Goal: Transaction & Acquisition: Purchase product/service

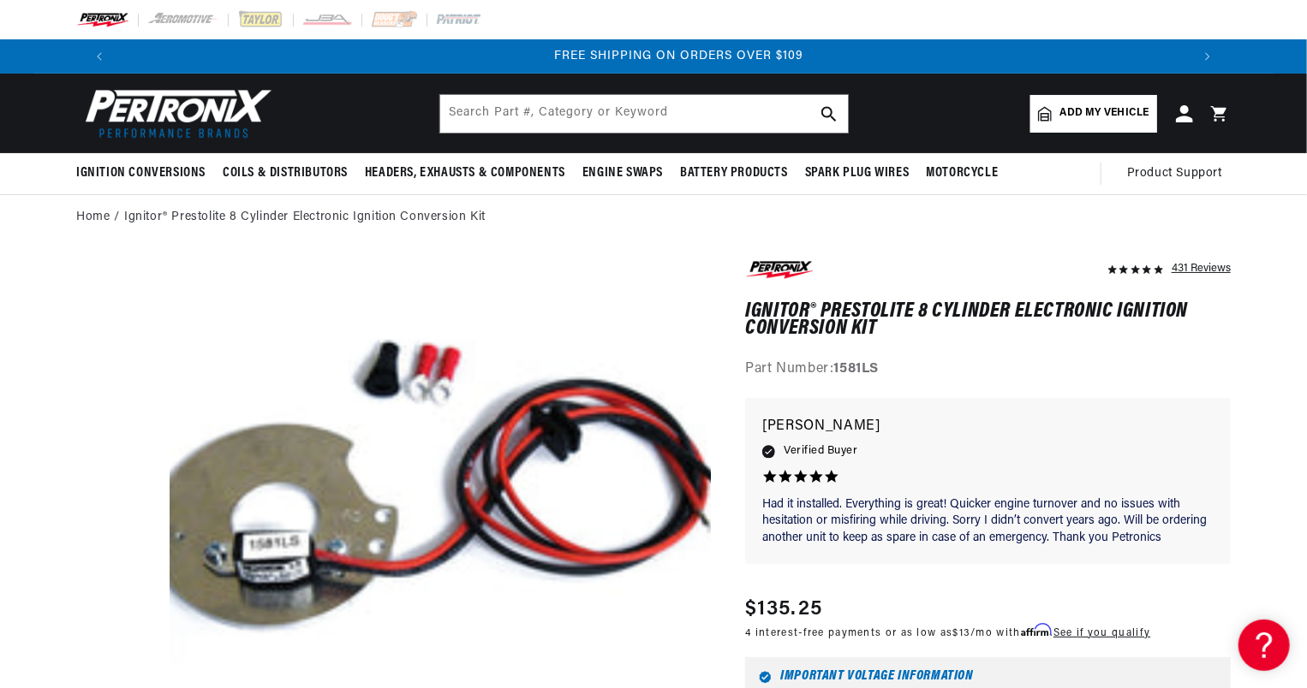
scroll to position [0, 2138]
click at [268, 216] on link "Ignitor® Prestolite 8 Cylinder Electronic Ignition Conversion Kit" at bounding box center [304, 217] width 361 height 19
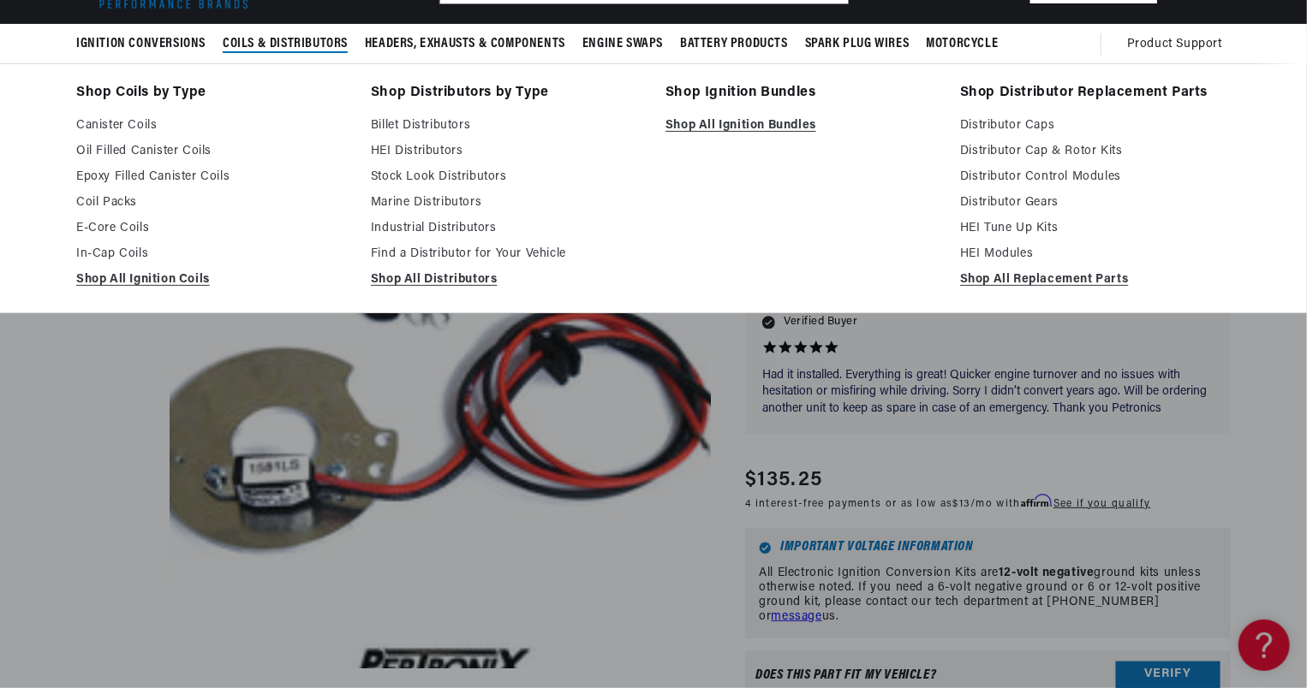
scroll to position [130, 0]
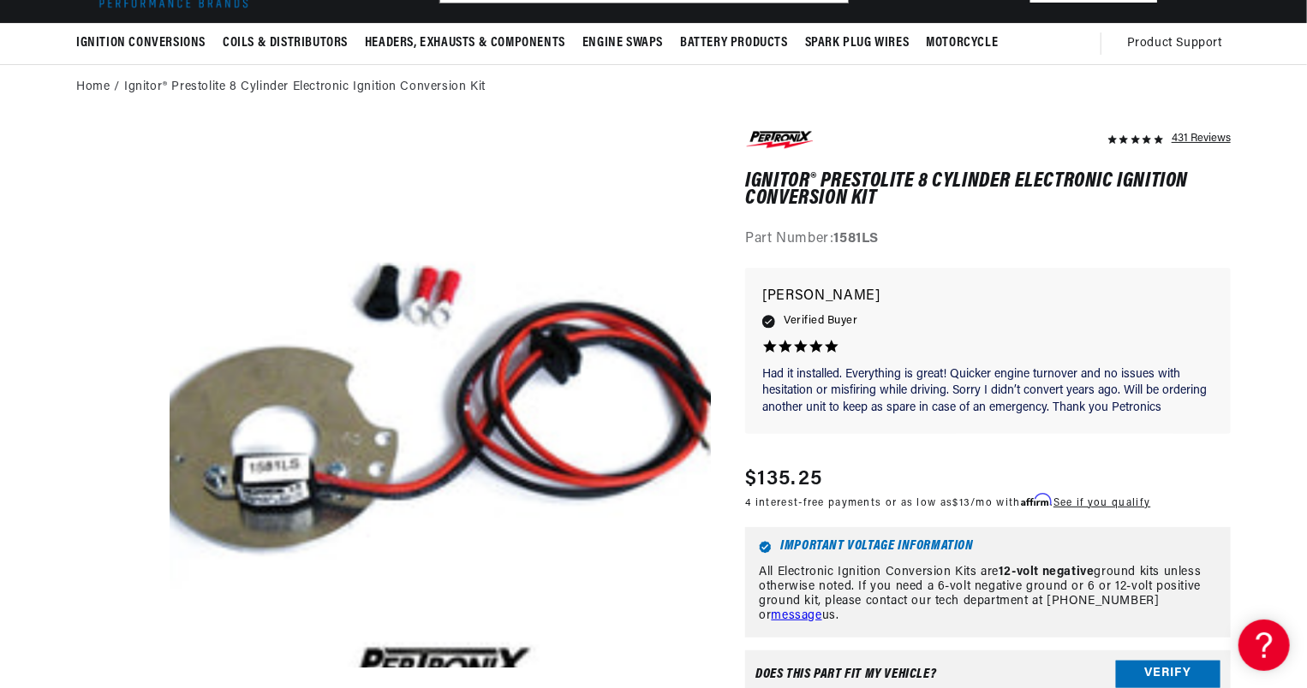
click at [82, 440] on media-gallery "Skip to product information Open media 1 in modal Videowise - eCommerce Video P…" at bounding box center [393, 402] width 635 height 549
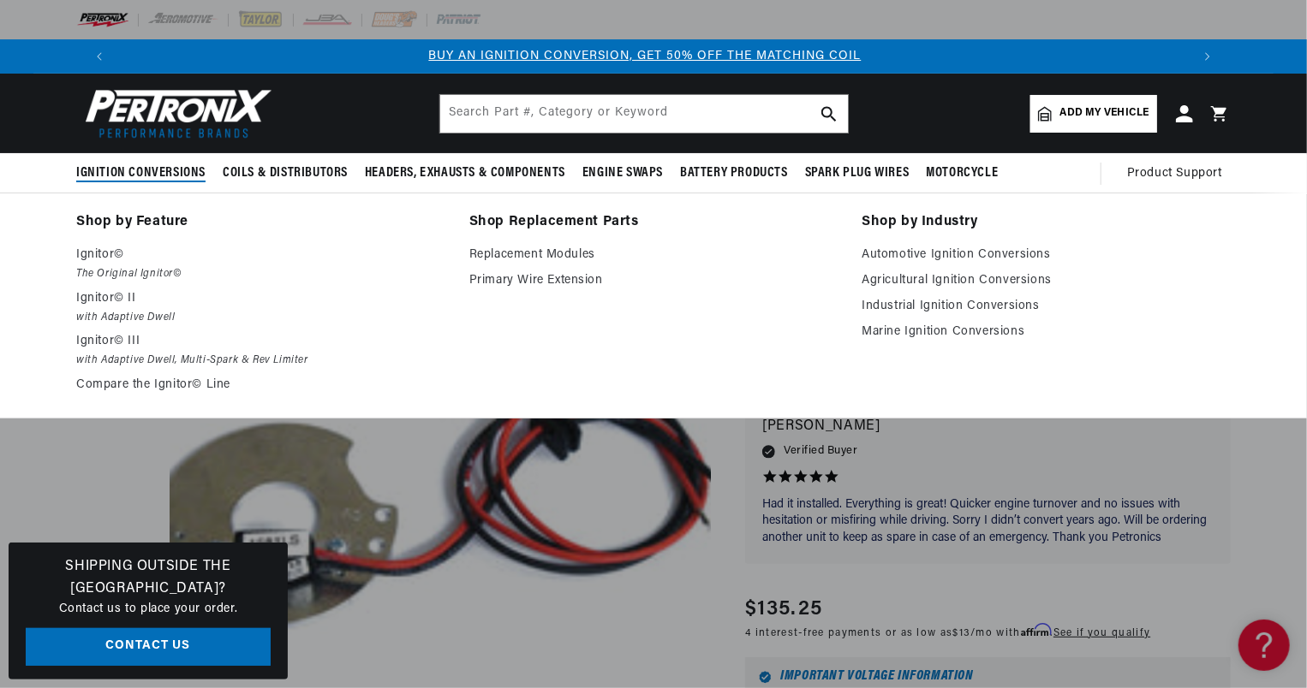
scroll to position [0, 0]
click at [583, 251] on link "Replacement Modules" at bounding box center [653, 255] width 369 height 21
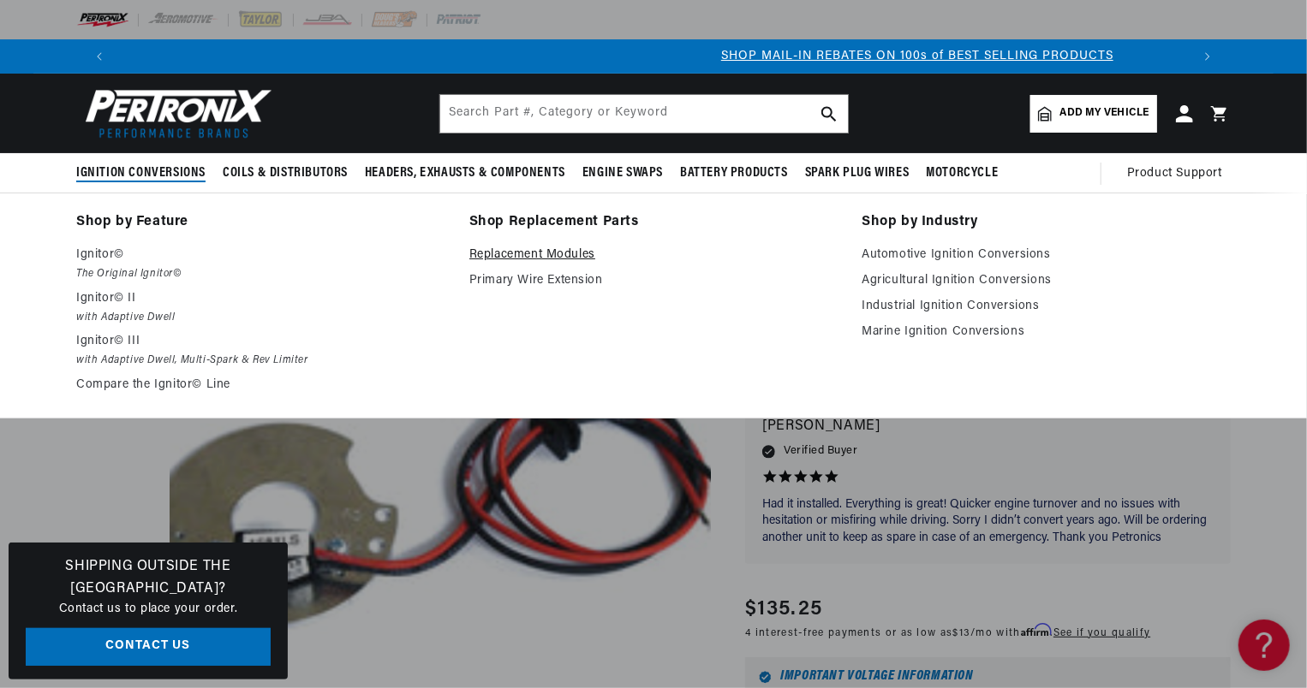
scroll to position [0, 1011]
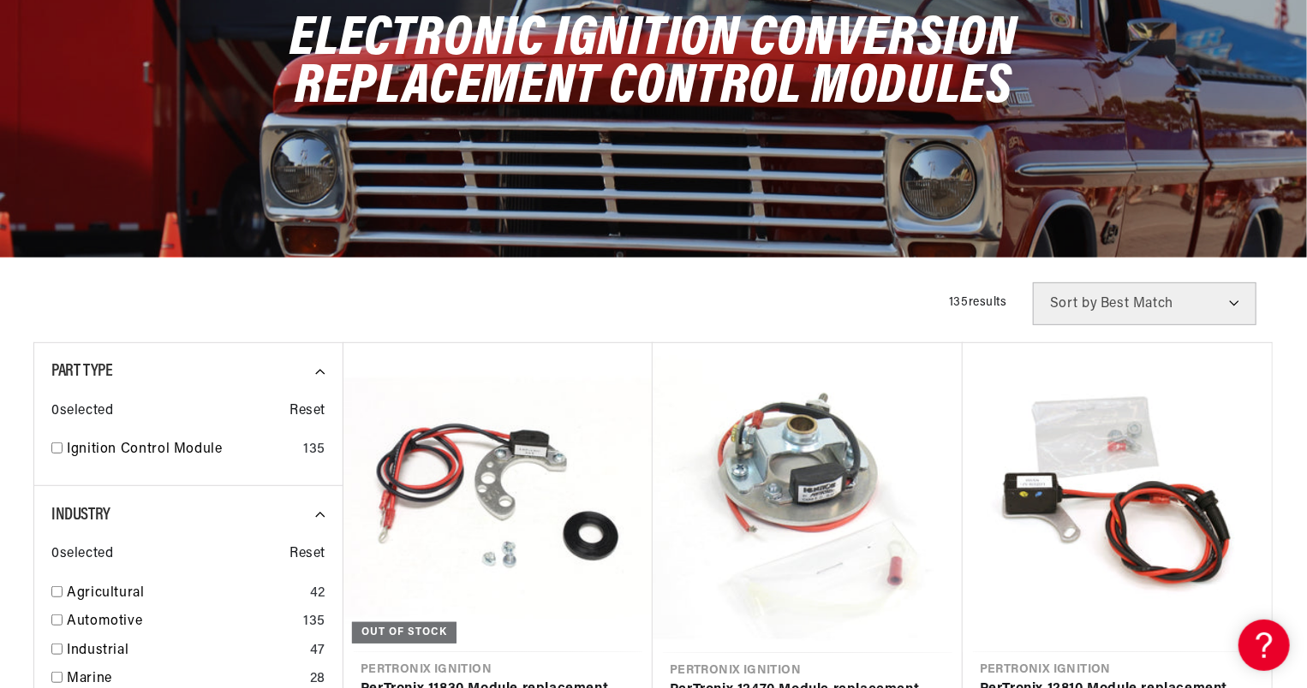
scroll to position [321, 0]
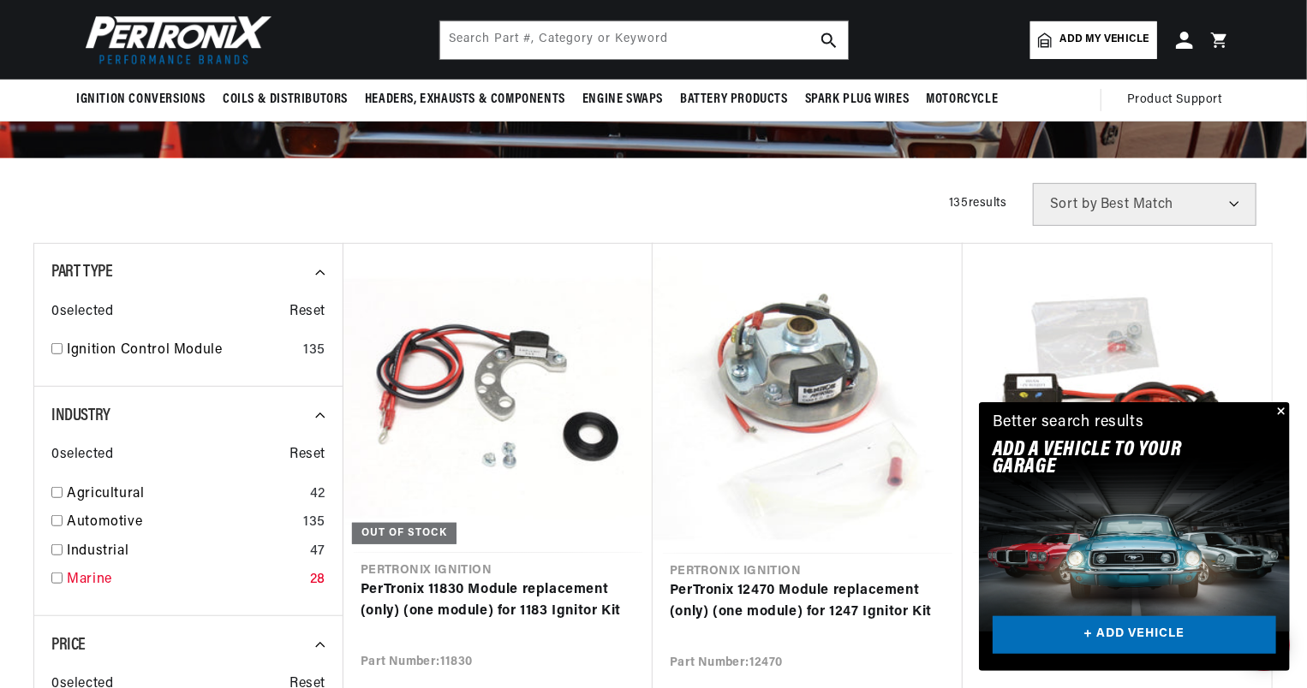
click at [58, 577] on input "checkbox" at bounding box center [56, 578] width 11 height 11
checkbox input "true"
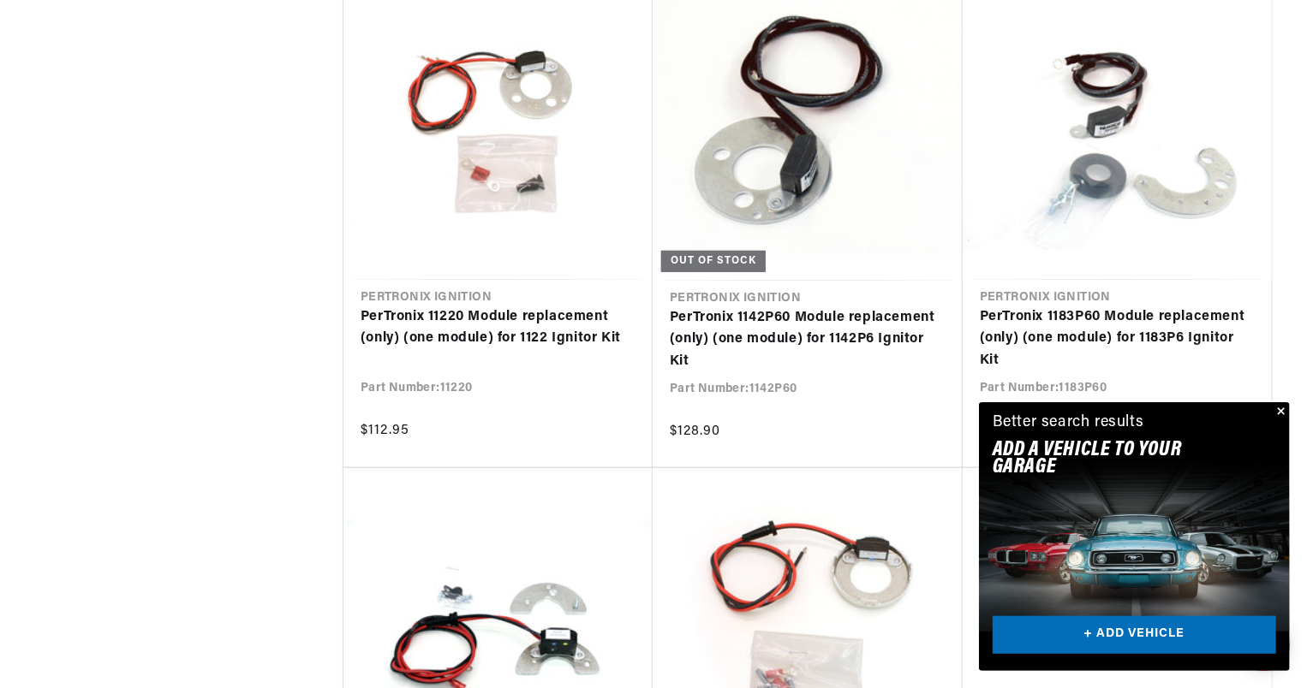
scroll to position [3593, 0]
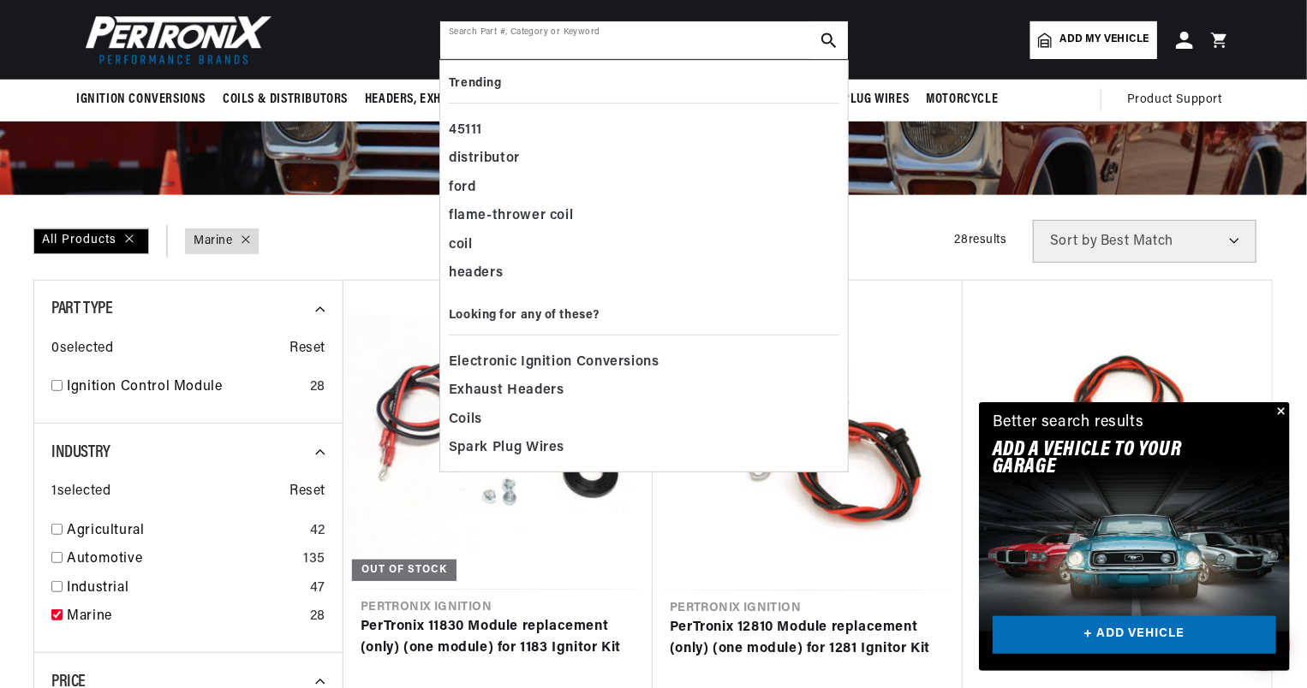
click at [524, 45] on input "text" at bounding box center [644, 40] width 408 height 38
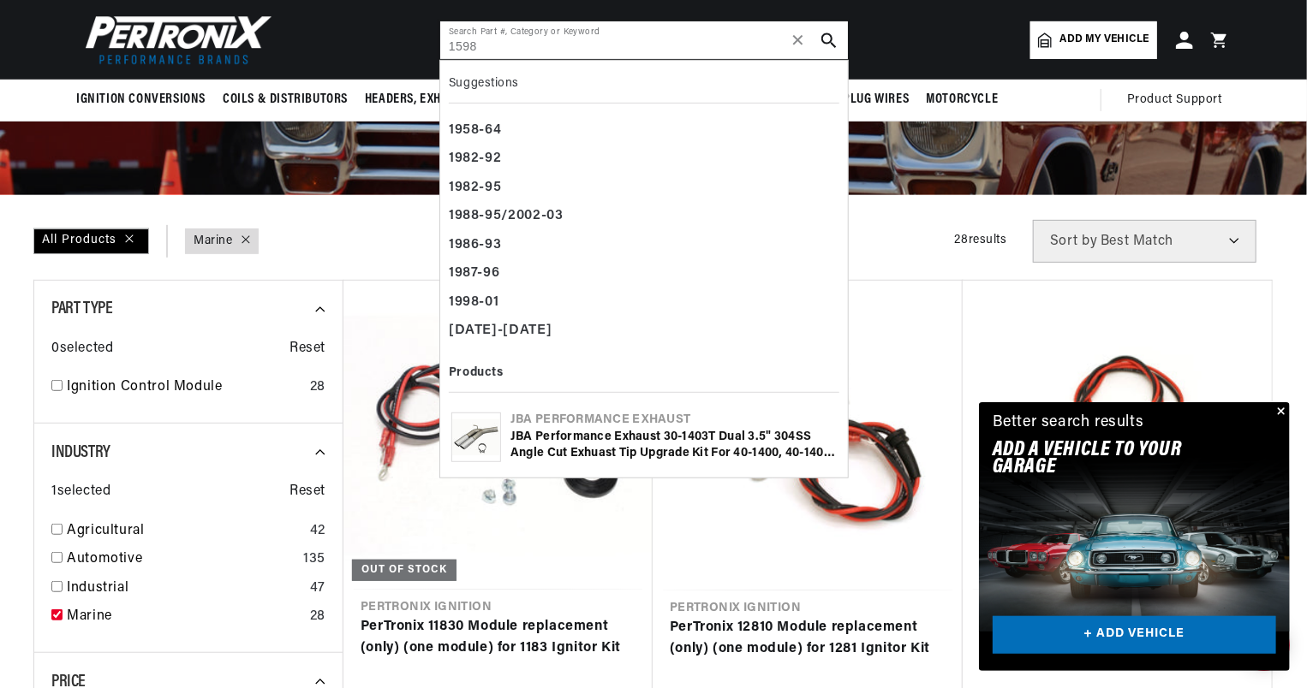
type input "1598"
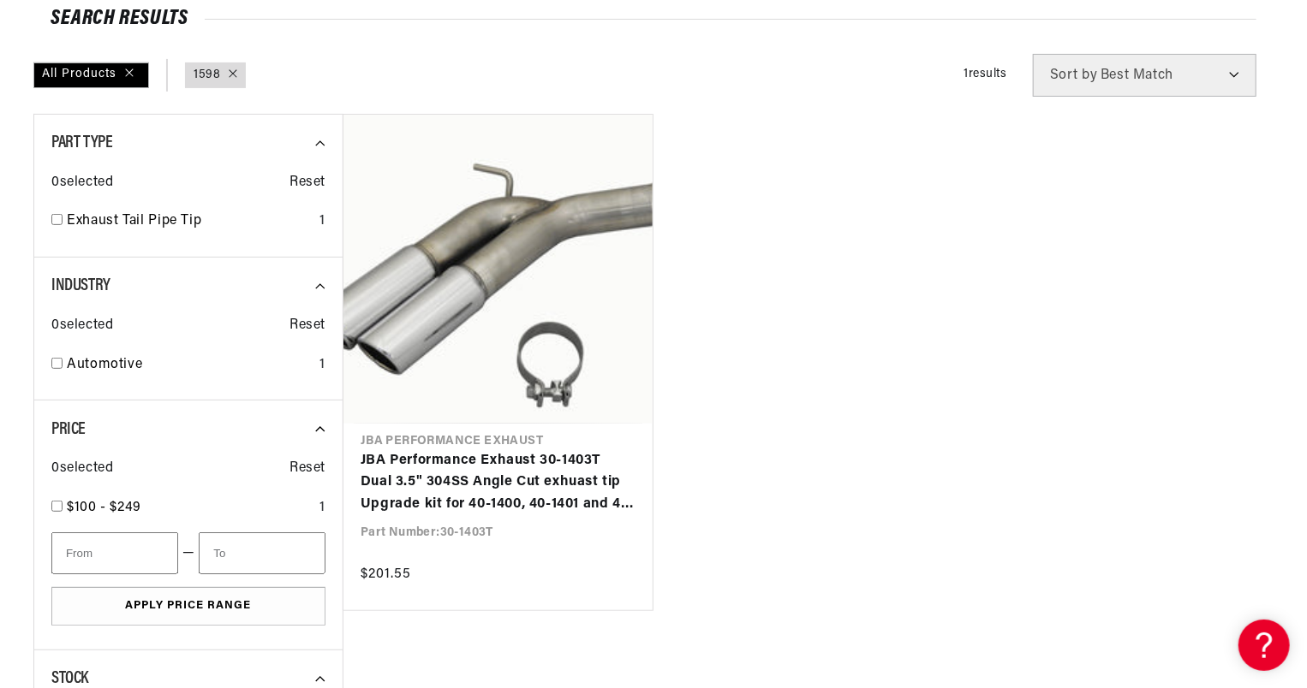
scroll to position [209, 0]
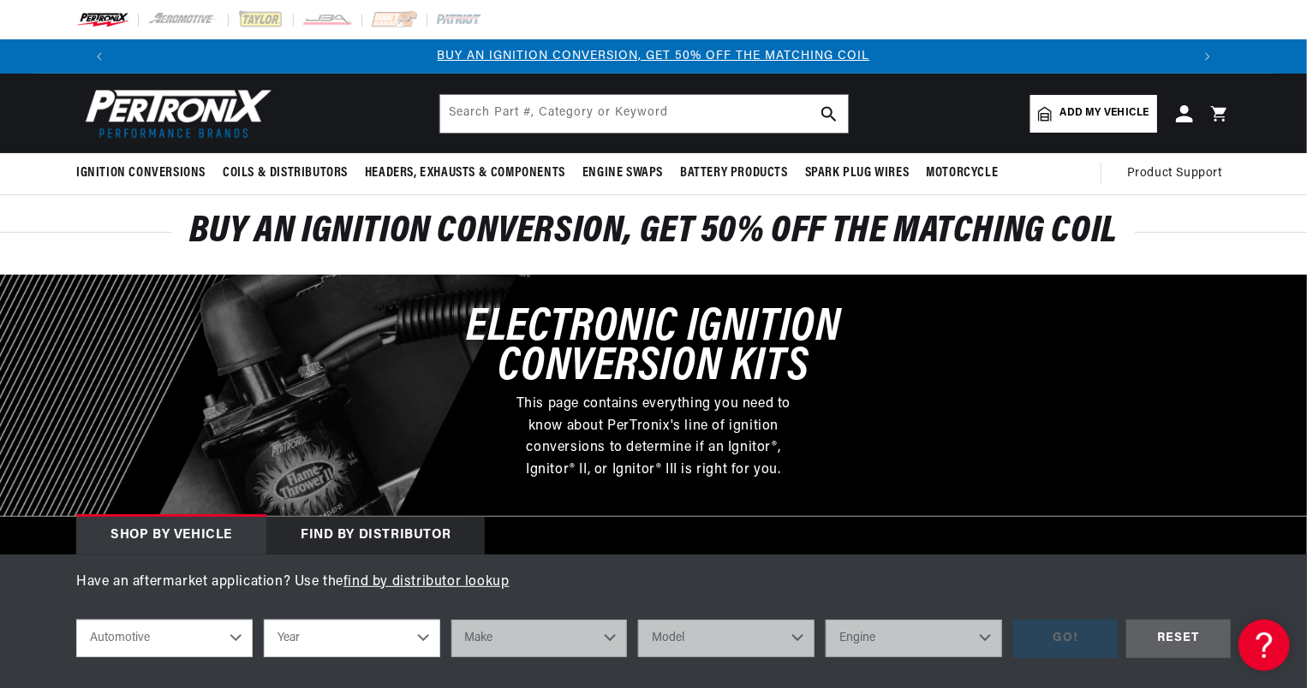
click at [229, 641] on select "Automotive Agricultural Industrial Marine Motorcycle" at bounding box center [164, 639] width 176 height 38
click at [76, 620] on select "Automotive Agricultural Industrial Marine Motorcycle" at bounding box center [164, 639] width 176 height 38
select select "Marine"
click at [422, 633] on select "Year 1987 1986 1985 1983 1982 1981 1980 1979 1978 1977 1976 1975 1974 1973 1972…" at bounding box center [352, 639] width 176 height 38
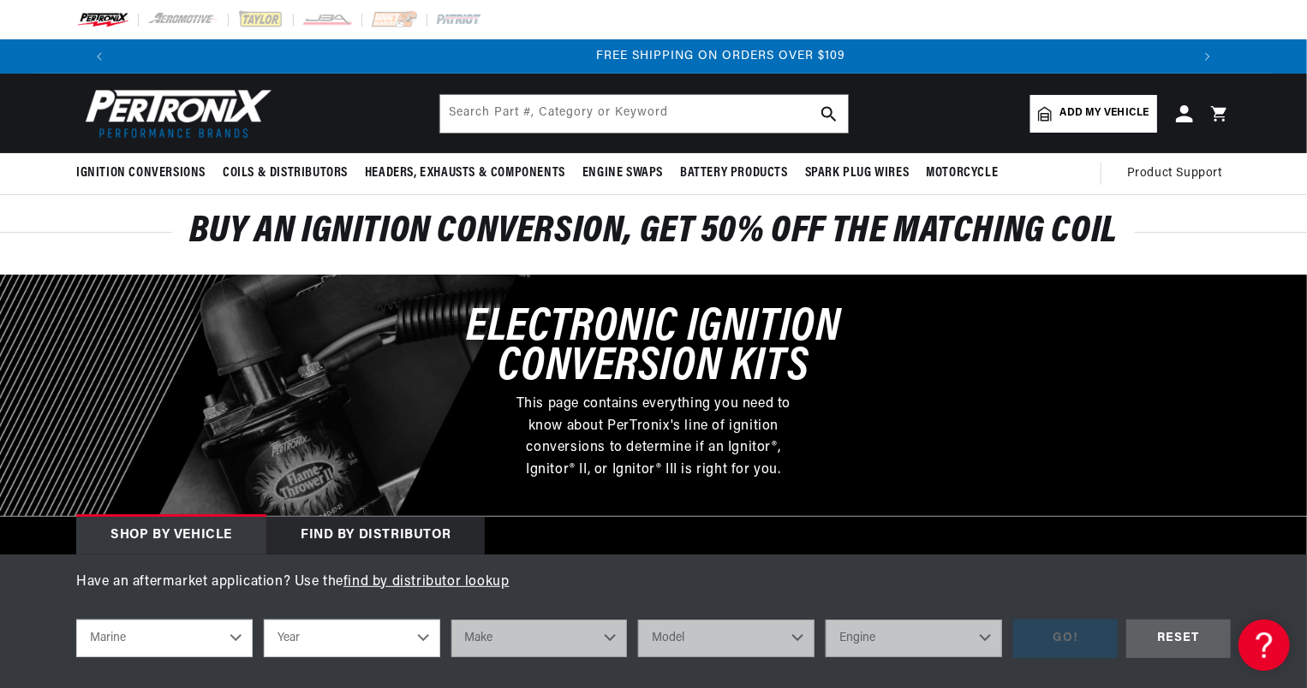
scroll to position [0, 2138]
select select "1987"
click at [264, 620] on select "Year 1987 1986 1985 1983 1982 1981 1980 1979 1978 1977 1976 1975 1974 1973 1972…" at bounding box center [352, 639] width 176 height 38
select select "1987"
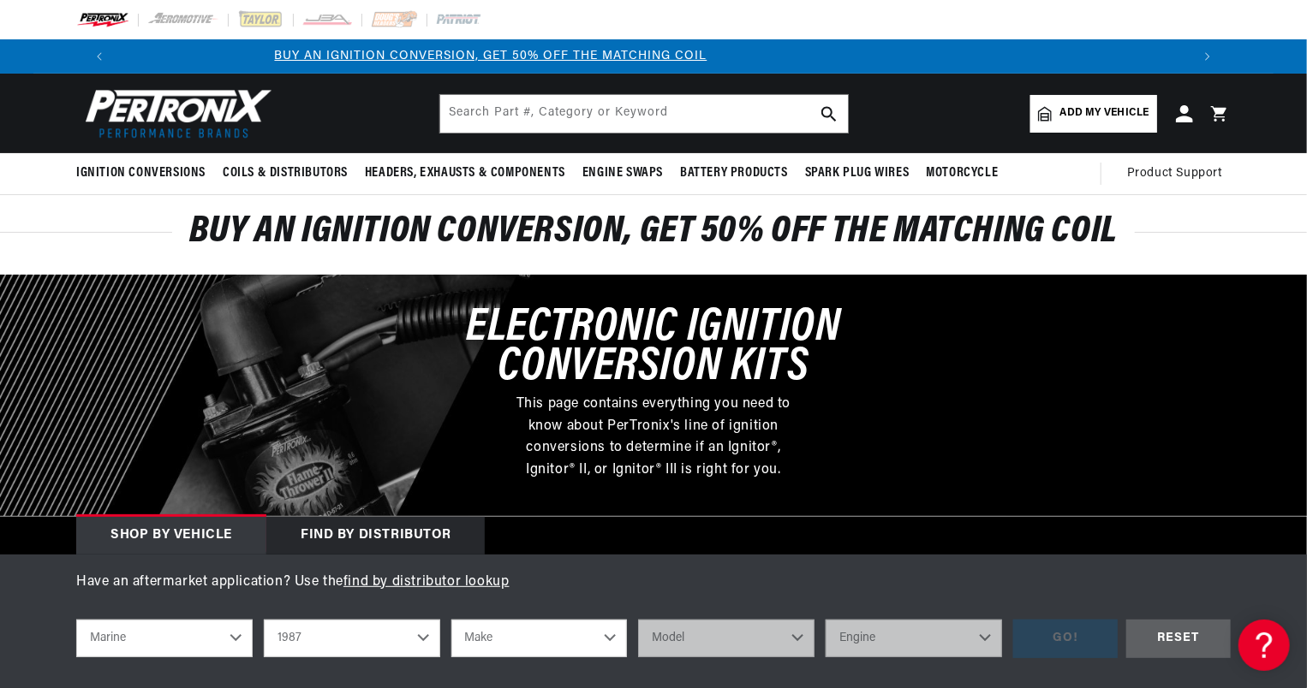
scroll to position [0, 3]
click at [611, 635] on select "Make Crusader (Thermo-Electron)" at bounding box center [539, 639] width 176 height 38
select select "Crusader-(Thermo-Electron)"
click at [451, 620] on select "Make Crusader (Thermo-Electron)" at bounding box center [539, 639] width 176 height 38
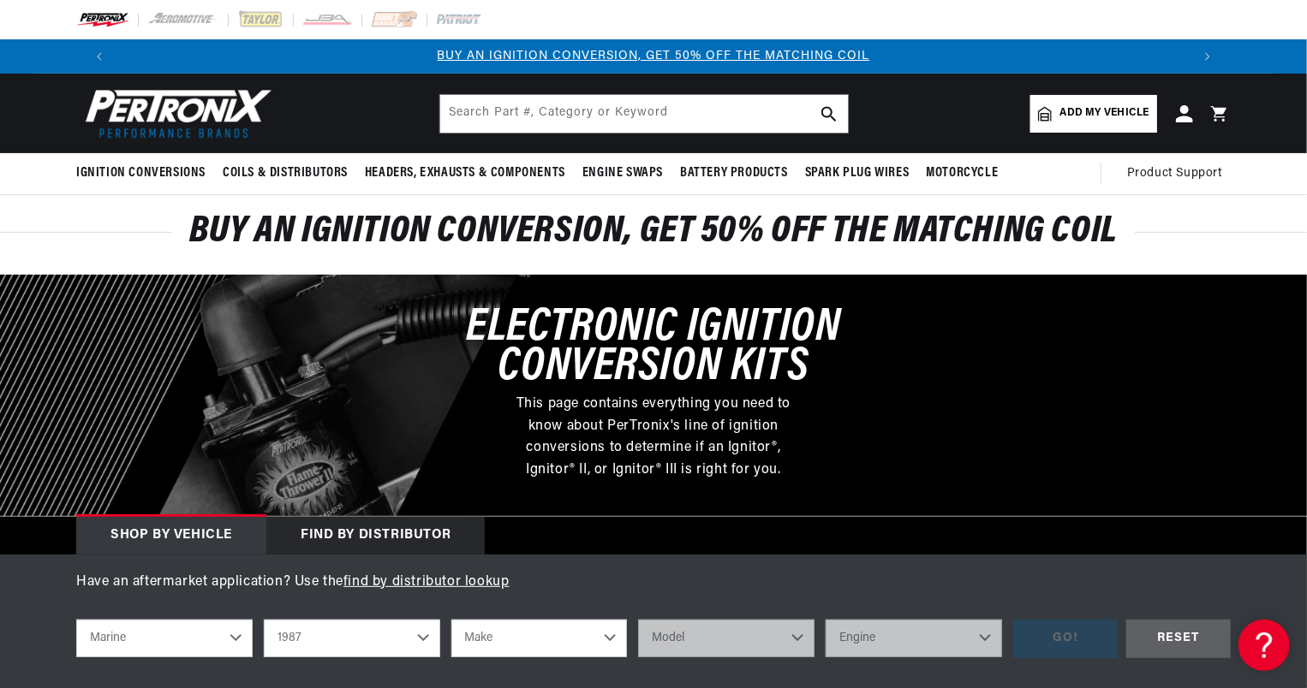
select select "Crusader-(Thermo-Electron)"
click at [802, 636] on select "Model 305 350 454 cid. engine" at bounding box center [726, 639] width 176 height 38
select select "350"
click at [638, 620] on select "Model 305 350 454 cid. engine" at bounding box center [726, 639] width 176 height 38
select select "350"
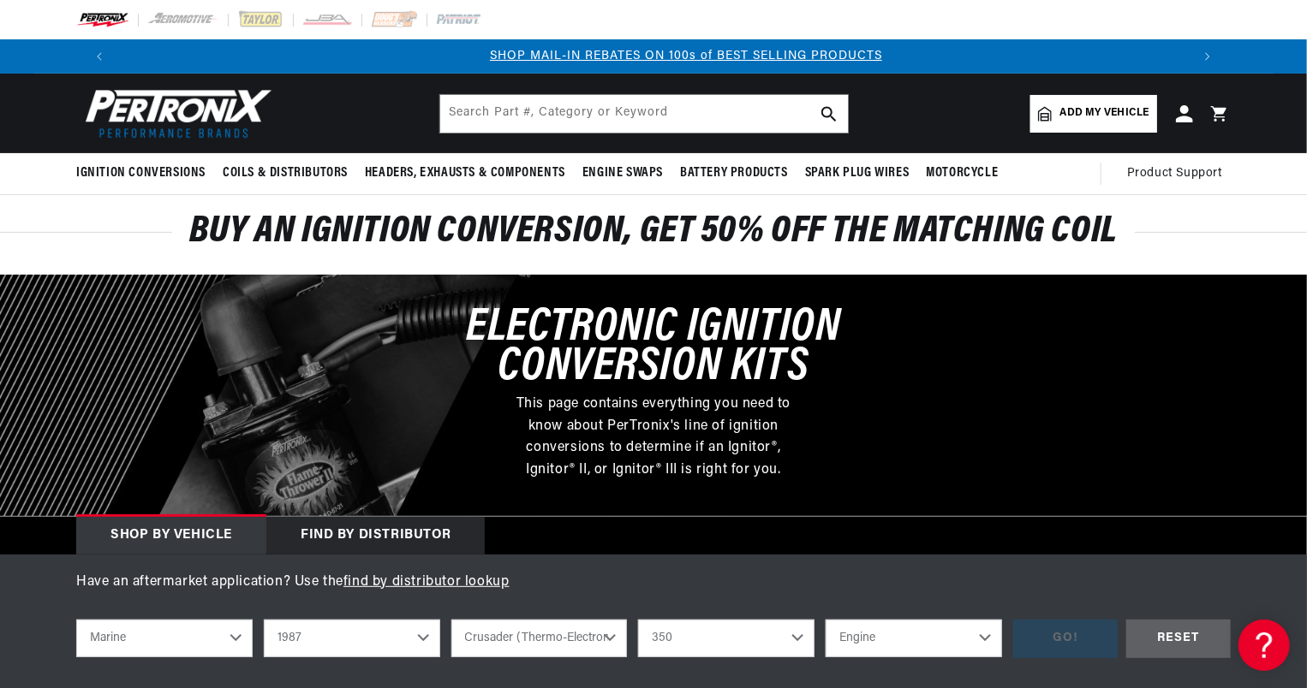
scroll to position [0, 1069]
click at [982, 639] on select "Engine 8" at bounding box center [914, 639] width 176 height 38
select select "8"
click at [826, 620] on select "Engine 8" at bounding box center [914, 639] width 176 height 38
select select "8"
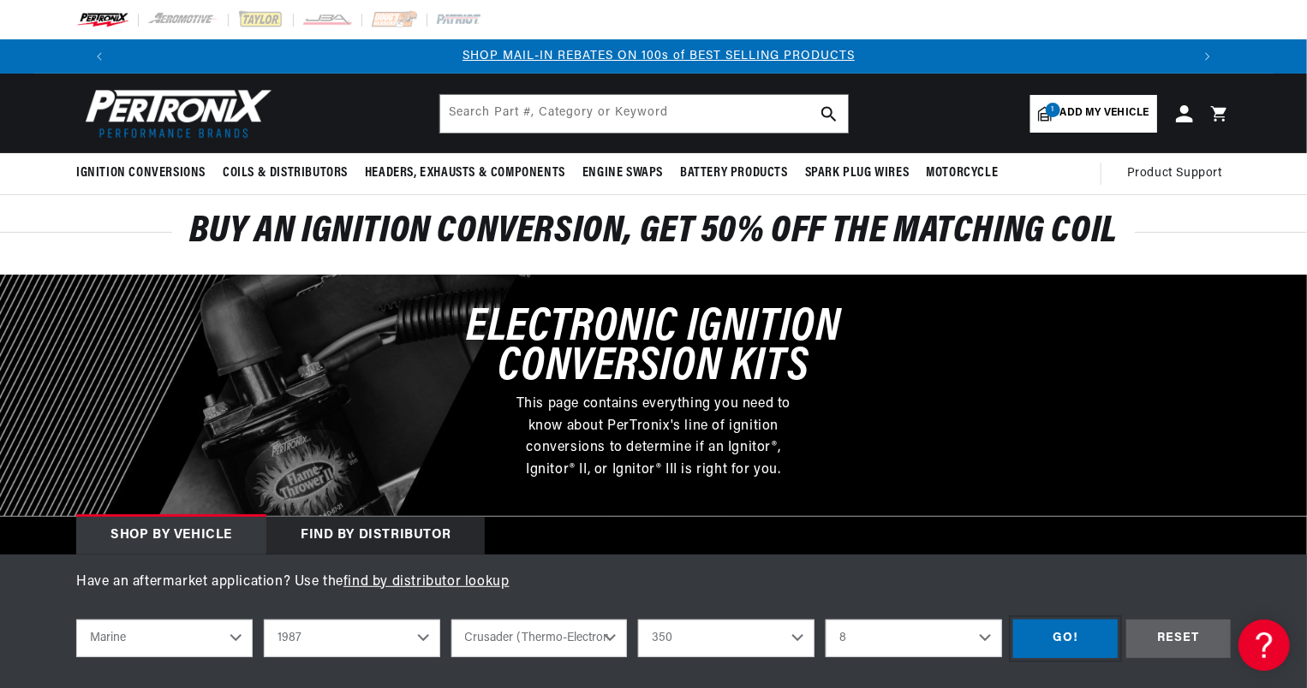
click at [1068, 636] on div "GO!" at bounding box center [1065, 639] width 104 height 39
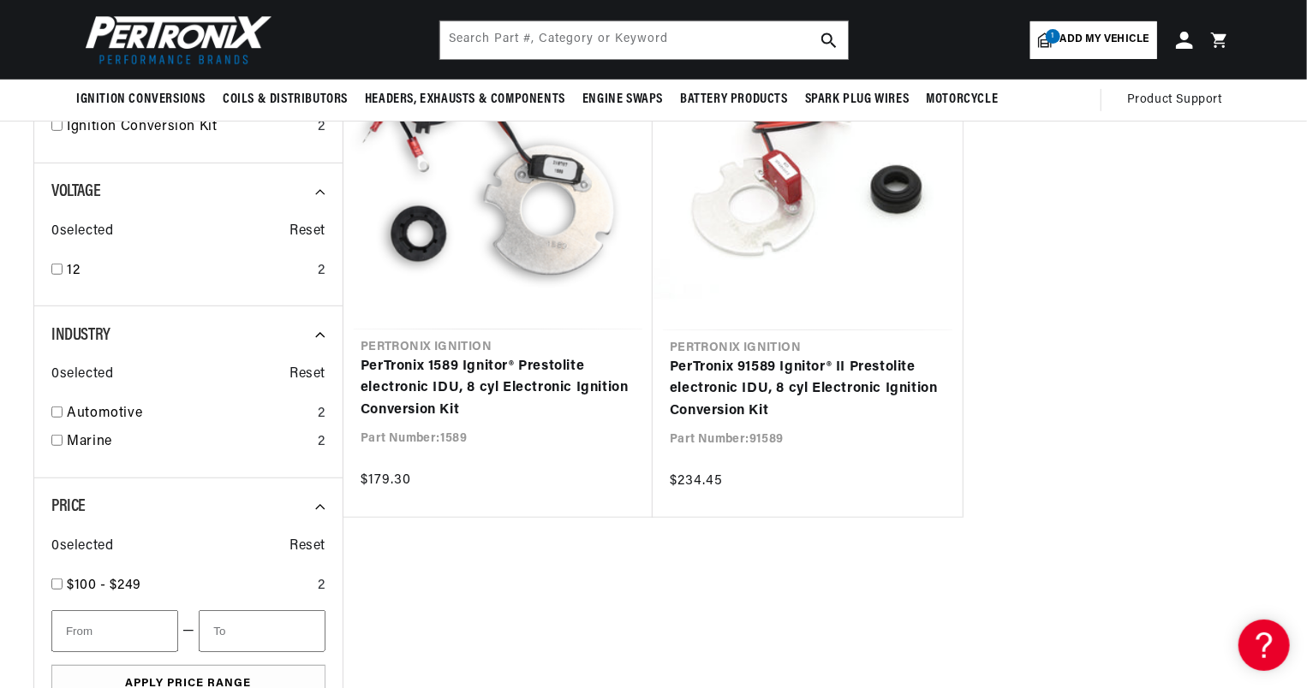
scroll to position [0, 1069]
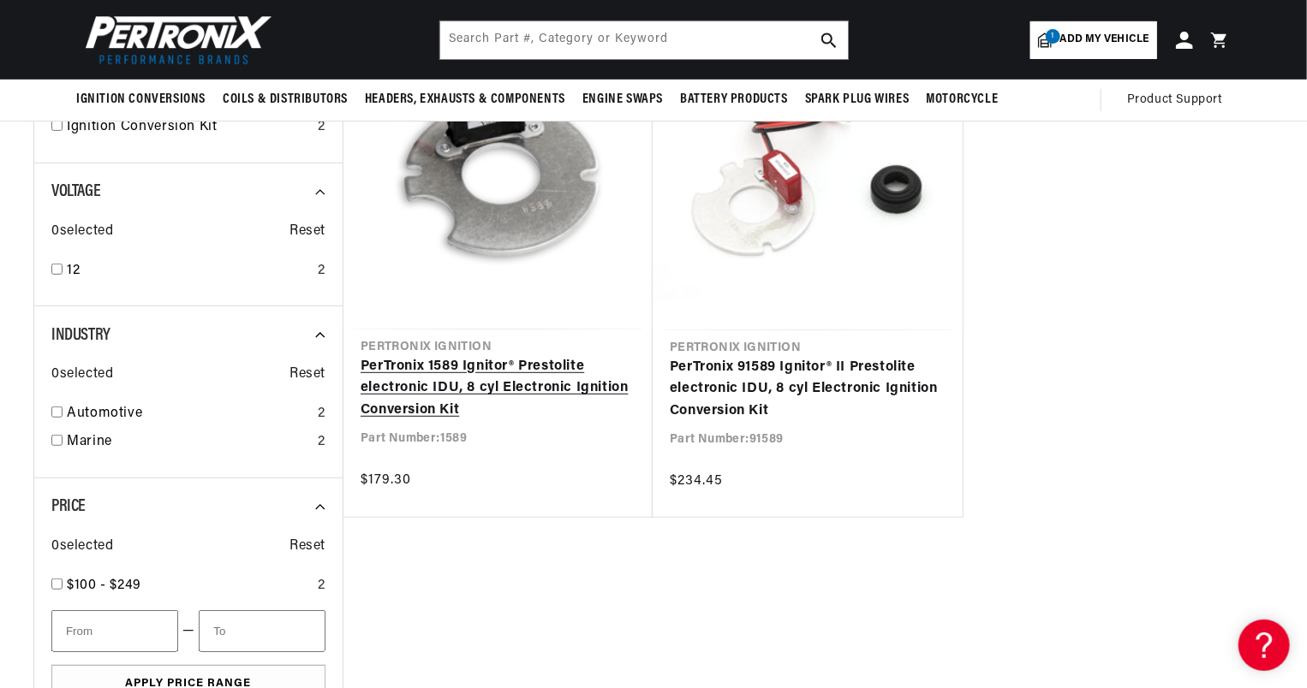
click at [418, 392] on link "PerTronix 1589 Ignitor® Prestolite electronic IDU, 8 cyl Electronic Ignition Co…" at bounding box center [498, 389] width 275 height 66
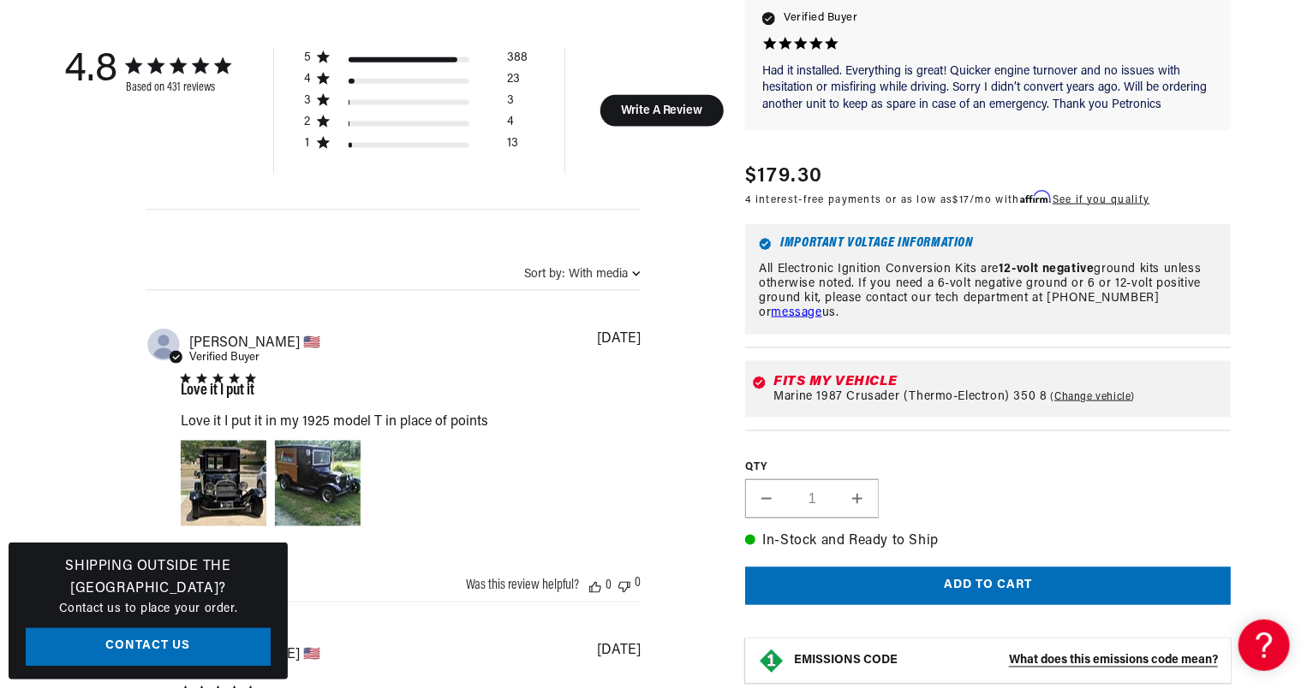
scroll to position [1130, 0]
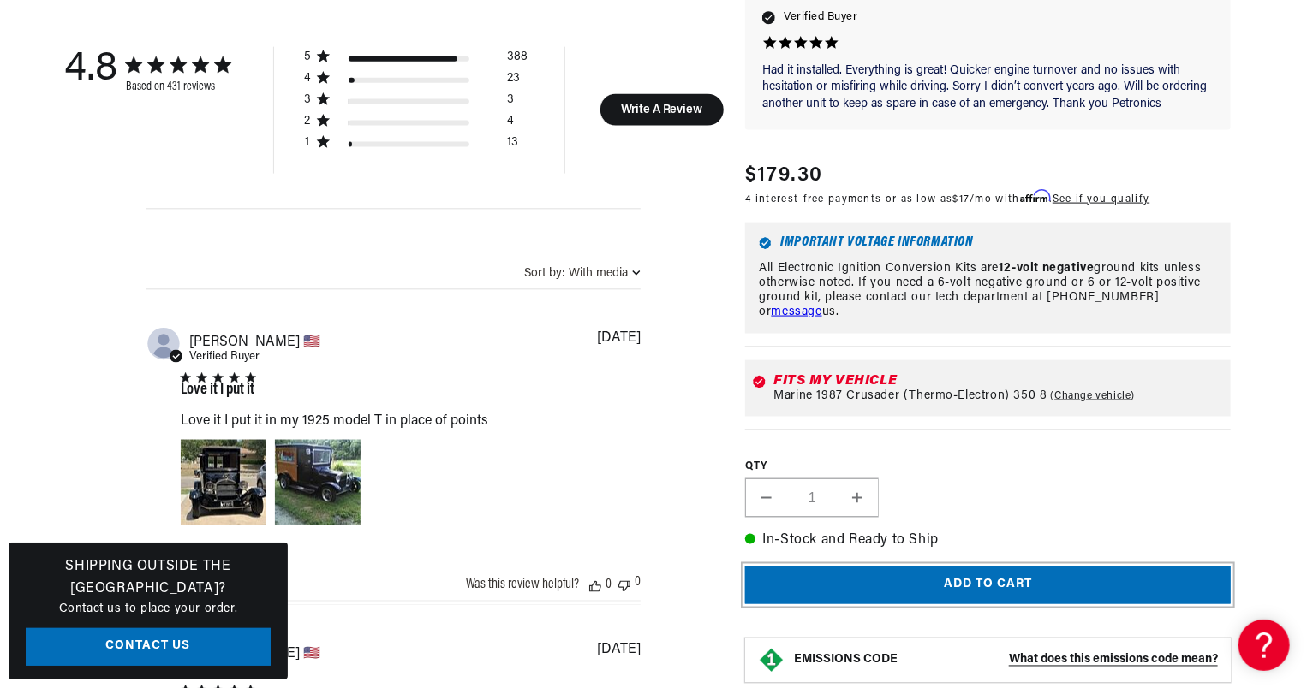
click at [1009, 574] on button "Add to cart" at bounding box center [988, 586] width 486 height 39
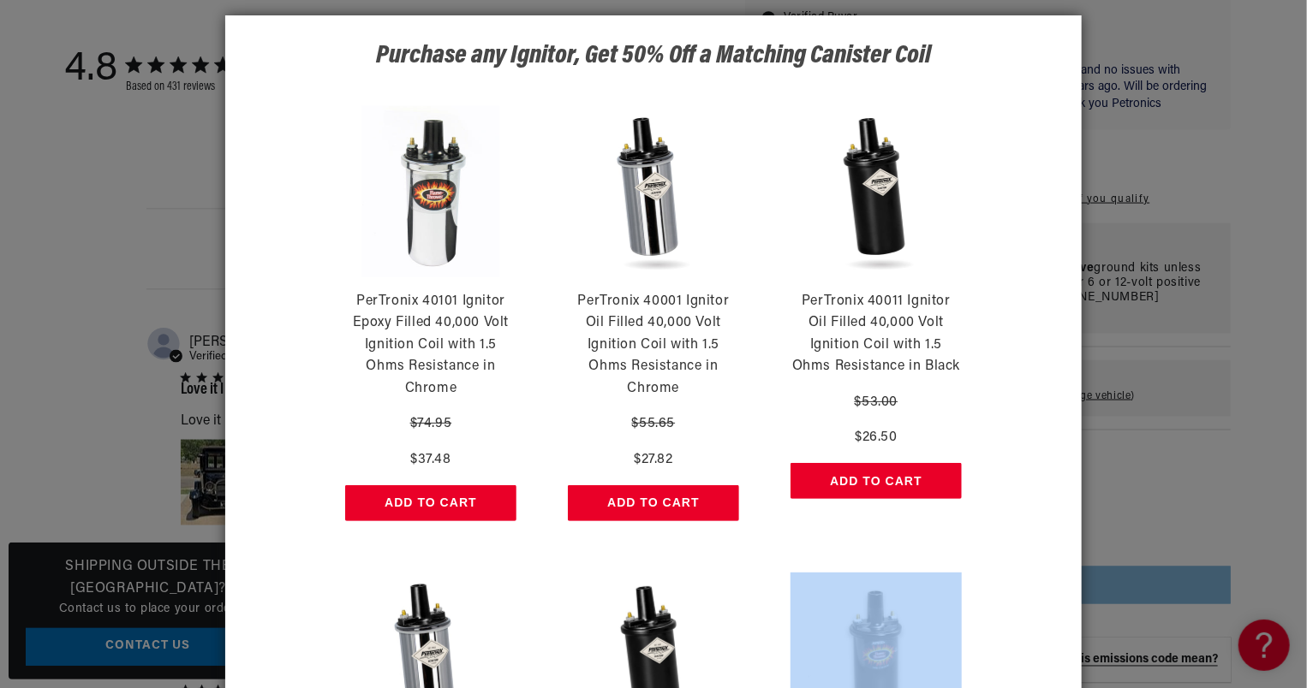
scroll to position [0, 2138]
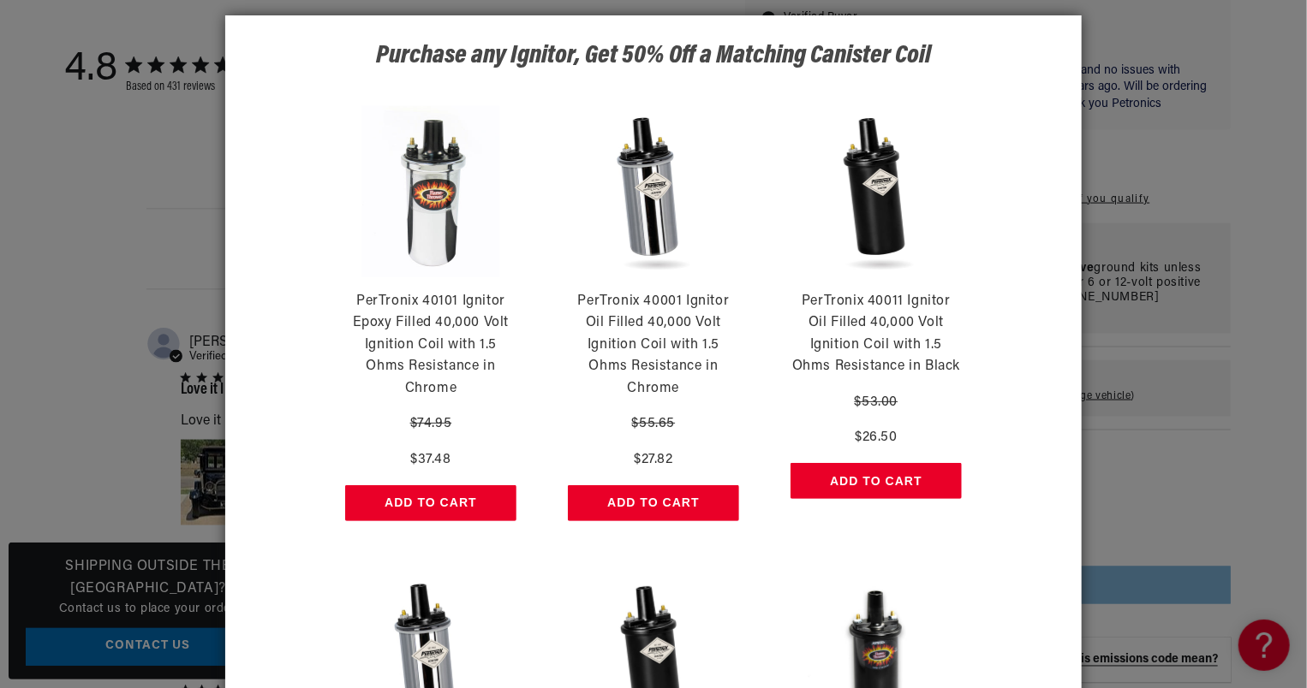
click at [33, 290] on div "Purchase any Ignitor, Get 50% Off a Matching Canister Coil PerTronix 40101 Igni…" at bounding box center [653, 344] width 1307 height 688
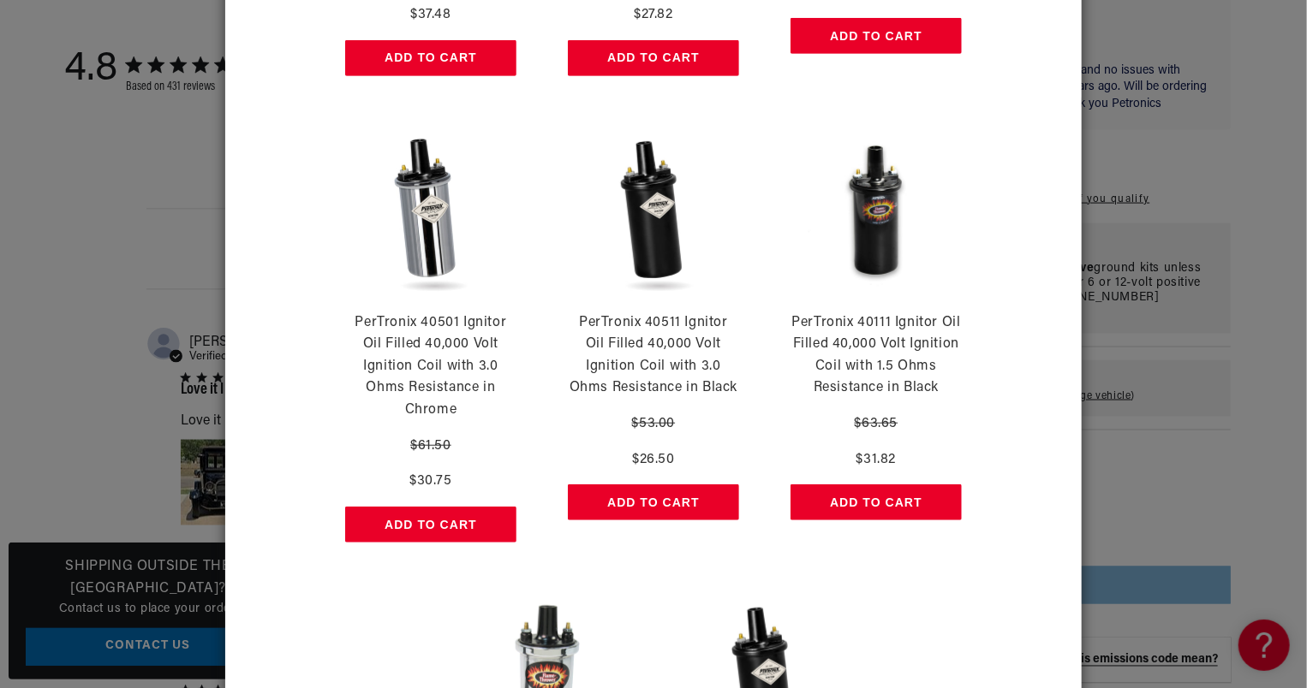
scroll to position [480, 0]
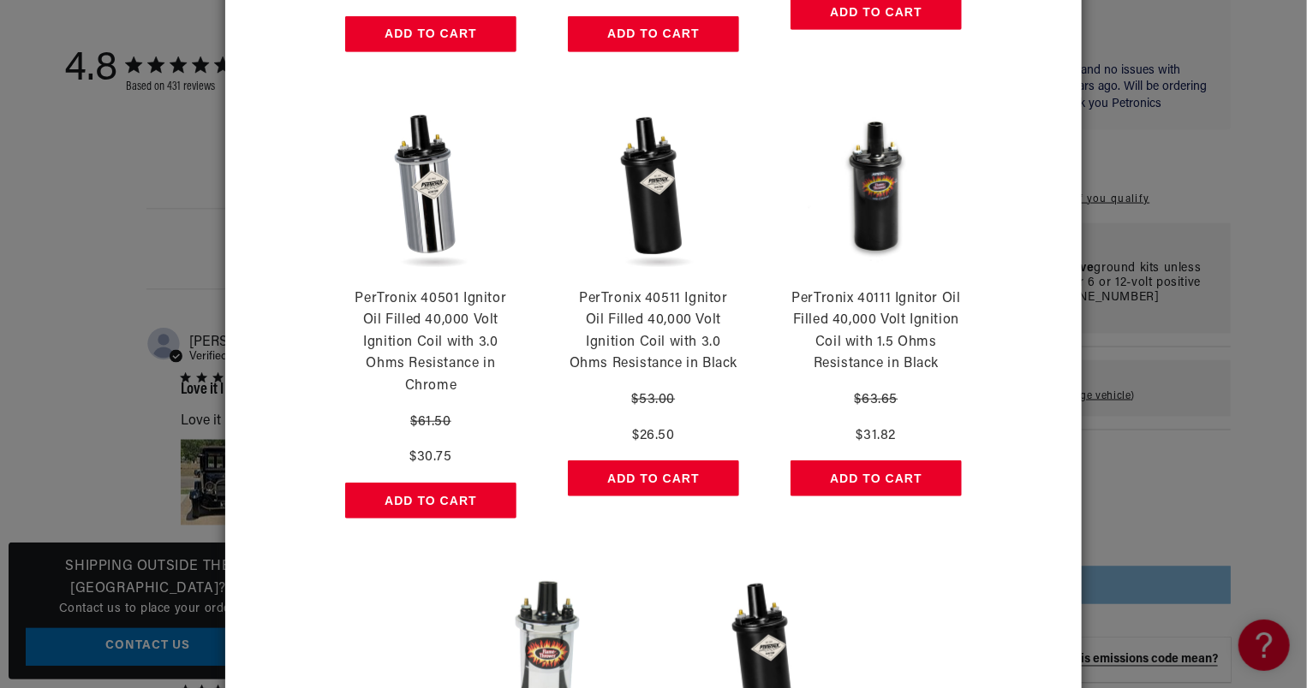
click at [885, 320] on p "PerTronix 40111 Ignitor Oil Filled 40,000 Volt Ignition Coil with 1.5 Ohms Resi…" at bounding box center [875, 332] width 171 height 87
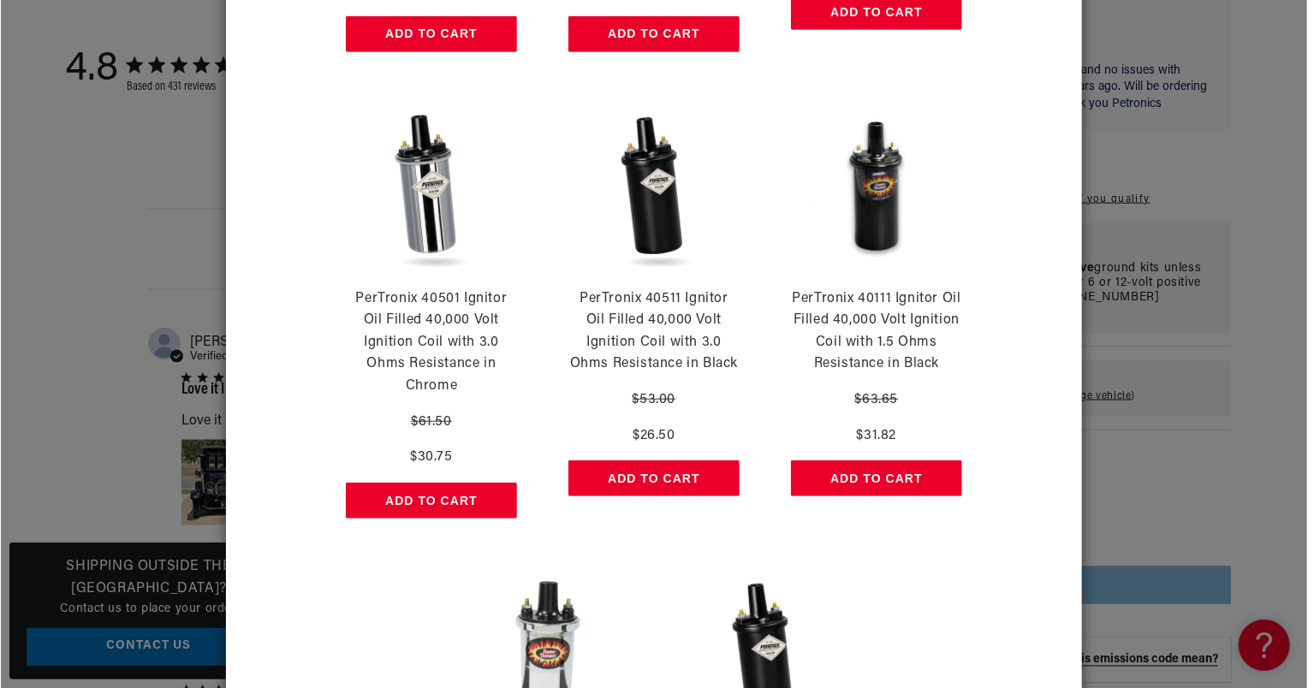
scroll to position [0, 0]
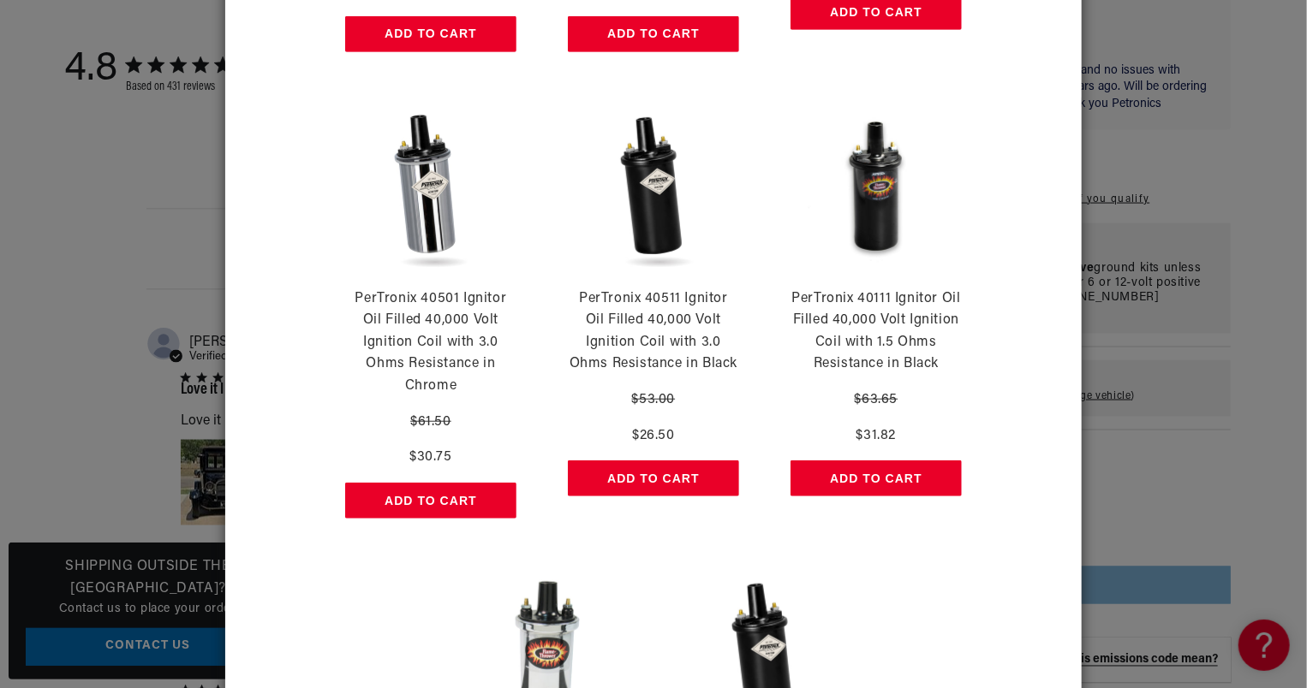
click at [879, 475] on button "Add to Cart" at bounding box center [875, 479] width 171 height 36
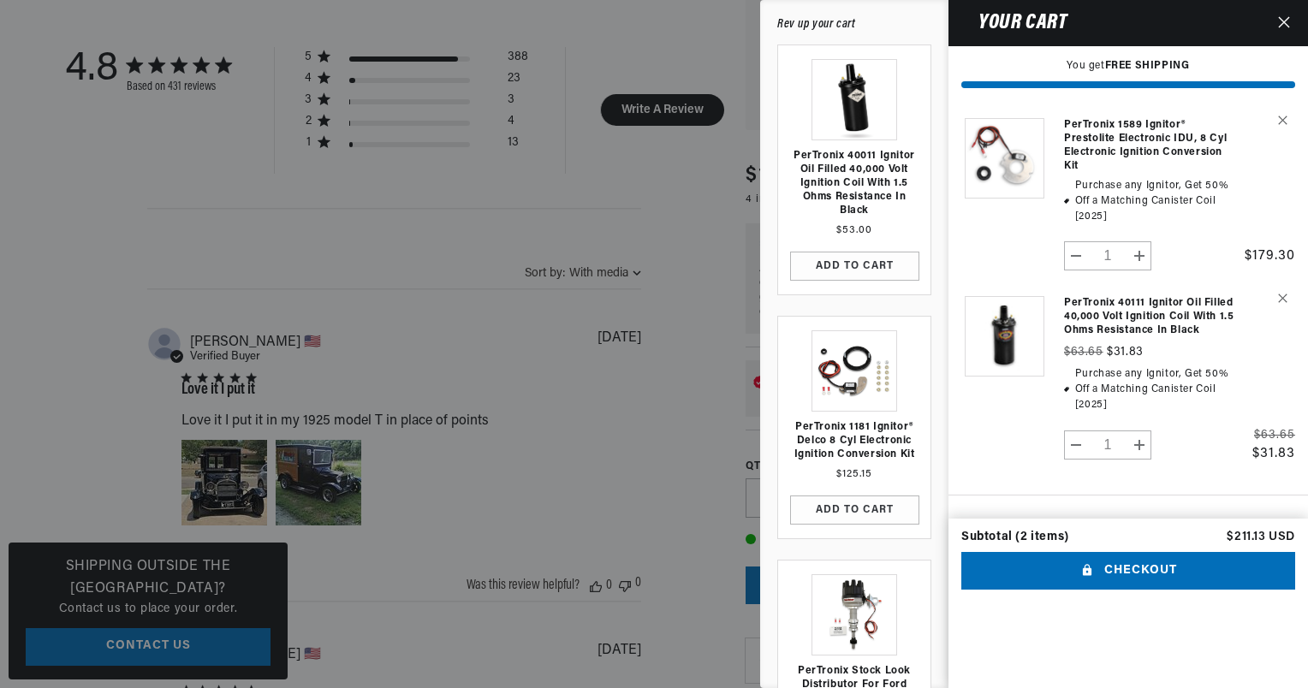
scroll to position [0, 1069]
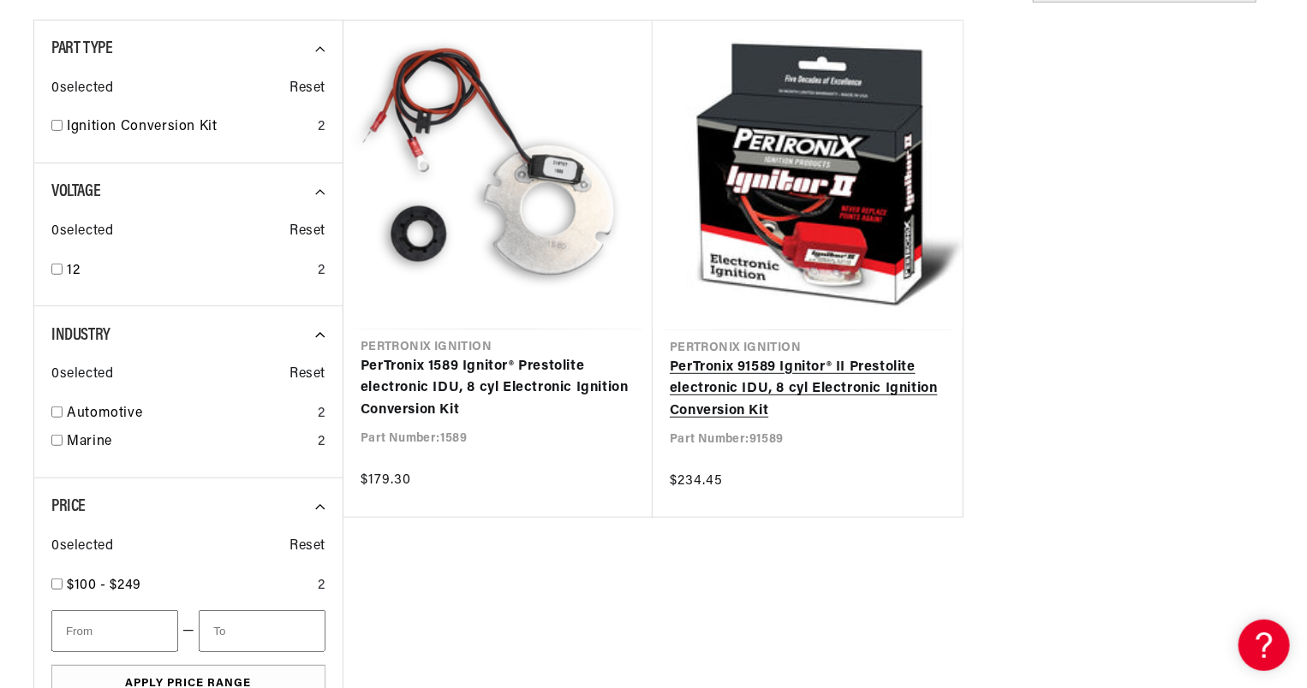
click at [758, 384] on link "PerTronix 91589 Ignitor® II Prestolite electronic IDU, 8 cyl Electronic Ignitio…" at bounding box center [808, 390] width 276 height 66
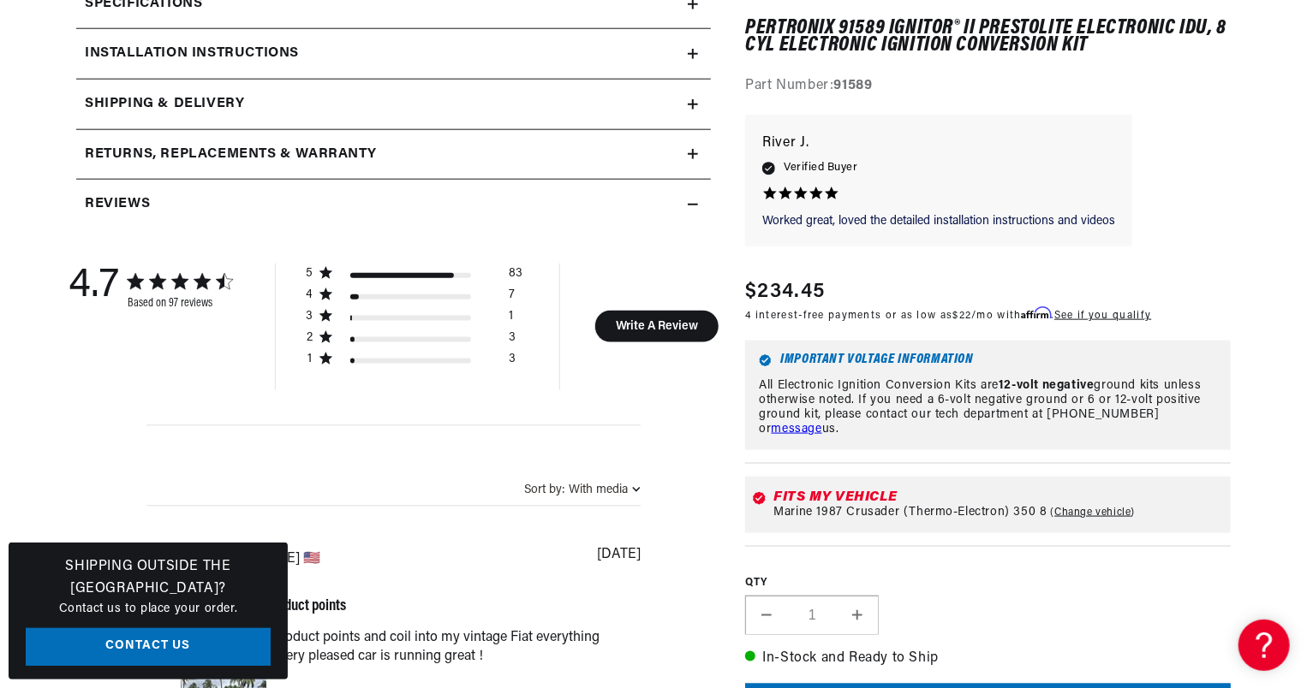
scroll to position [0, 2138]
click at [1304, 575] on section "97 Reviews" at bounding box center [653, 616] width 1307 height 2577
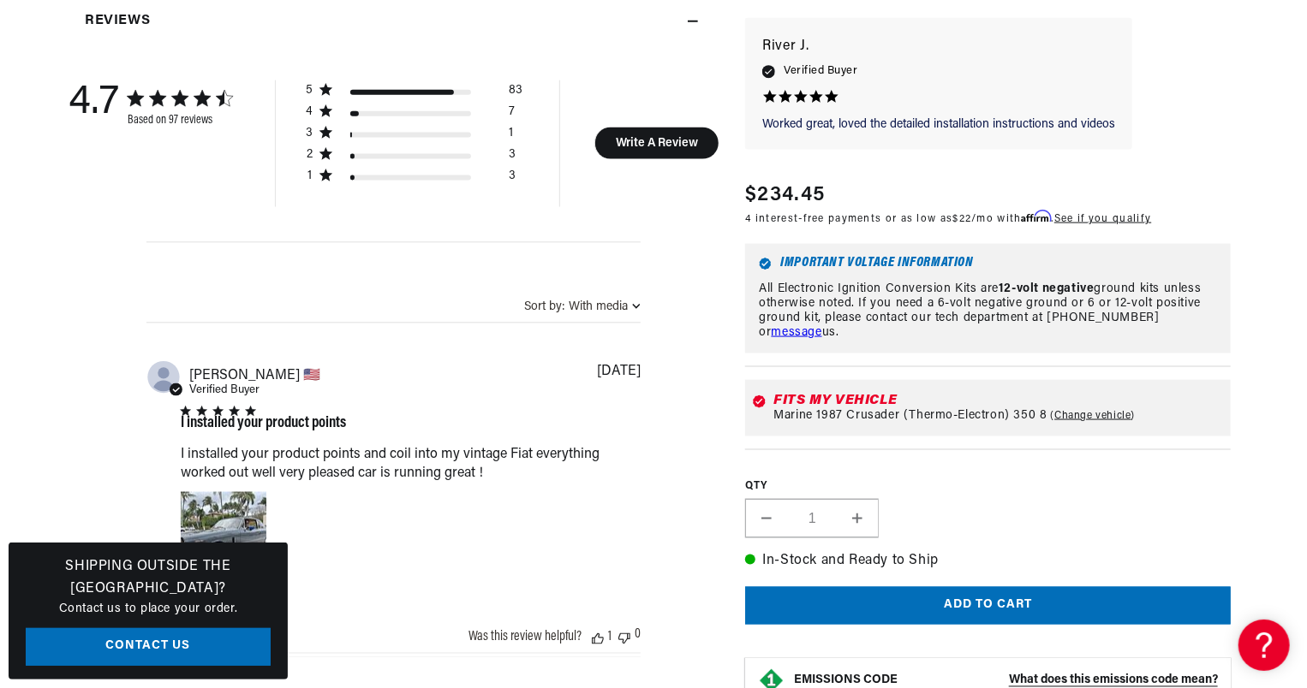
scroll to position [0, 1069]
click at [993, 600] on button "Add to cart" at bounding box center [988, 606] width 486 height 39
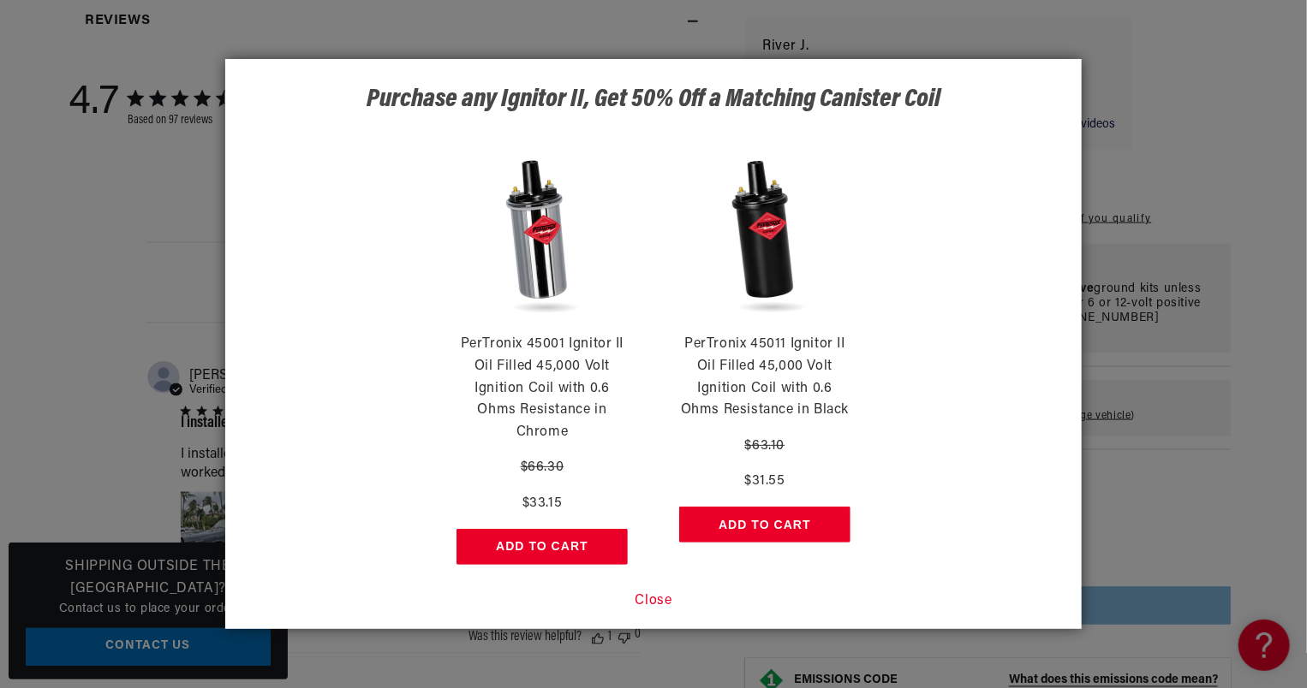
click at [993, 600] on dialog "Purchase any Ignitor II, Get 50% Off a Matching Canister Coil PerTronix 45001 I…" at bounding box center [653, 344] width 856 height 570
click at [791, 525] on button "Add to Cart" at bounding box center [764, 525] width 171 height 36
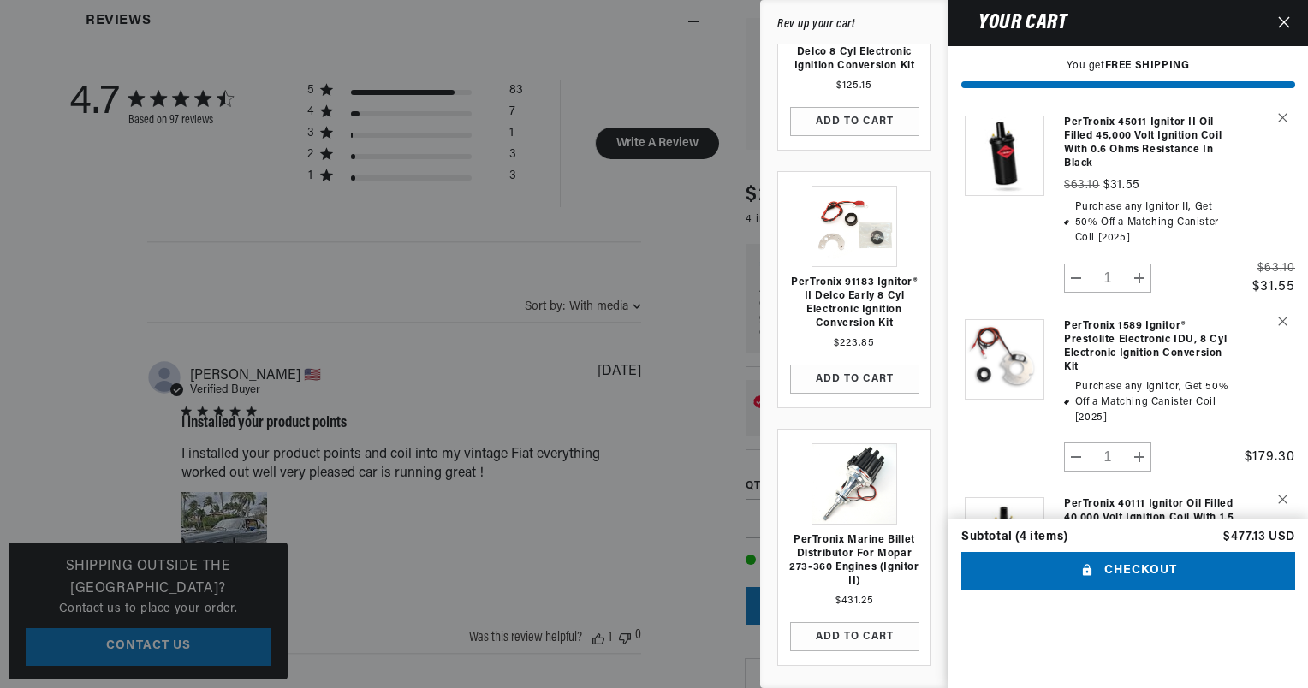
click at [1286, 22] on icon "Close" at bounding box center [1285, 22] width 12 height 12
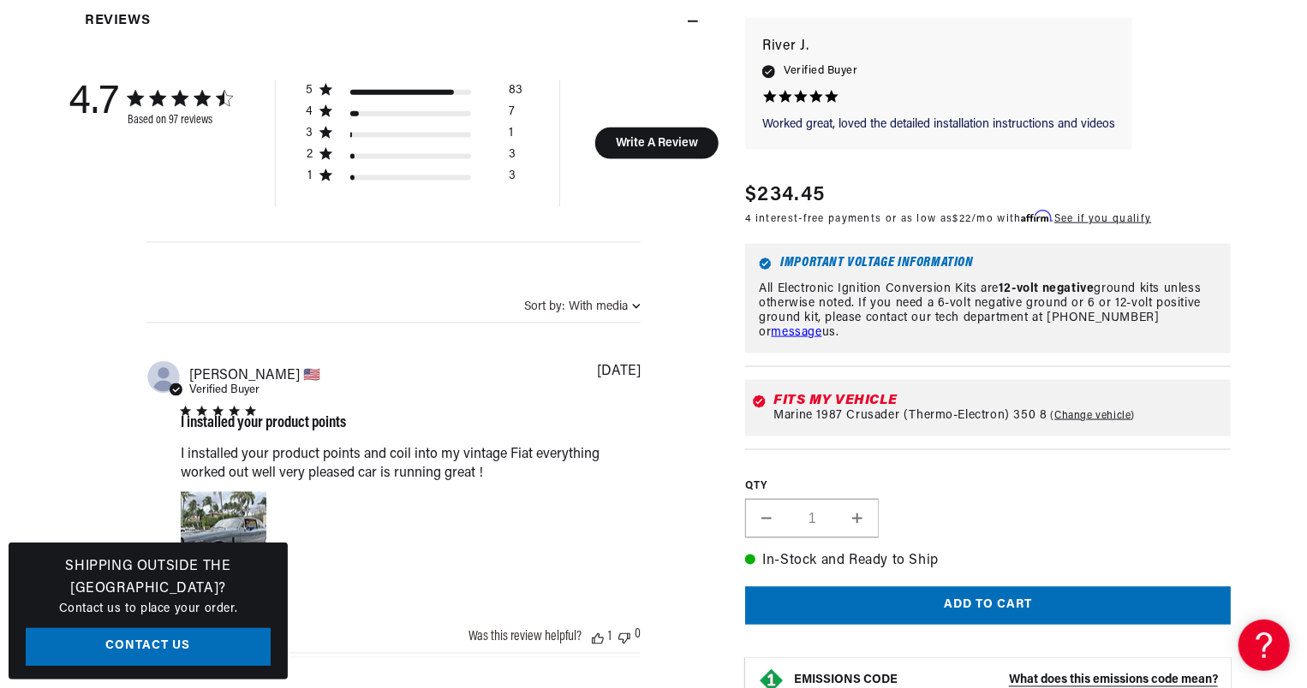
click at [1286, 22] on section "97 Reviews" at bounding box center [653, 433] width 1307 height 2577
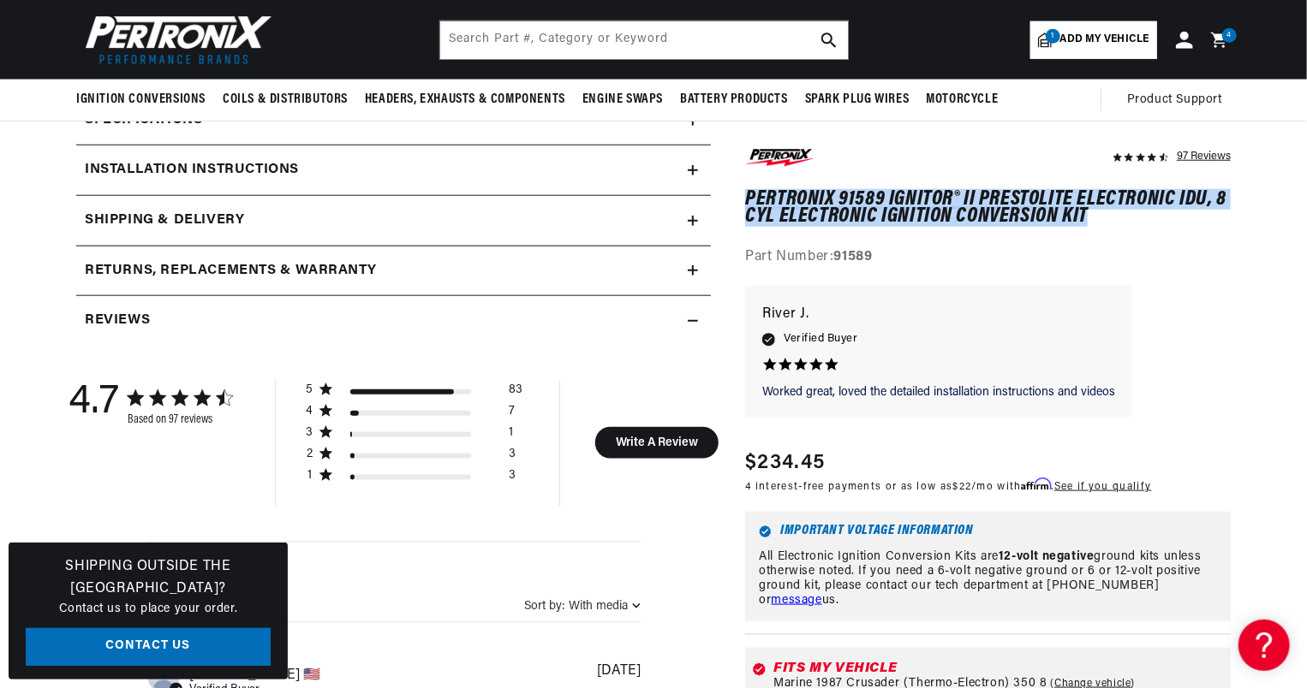
scroll to position [0, 1069]
drag, startPoint x: 1102, startPoint y: 213, endPoint x: 748, endPoint y: 193, distance: 354.3
click at [748, 193] on h1 "PerTronix 91589 Ignitor® II Prestolite electronic IDU, 8 cyl Electronic Ignitio…" at bounding box center [988, 208] width 486 height 35
copy h1 "PerTronix 91589 Ignitor® II Prestolite electronic IDU, 8 cyl Electronic Ignitio…"
